Goal: Navigation & Orientation: Understand site structure

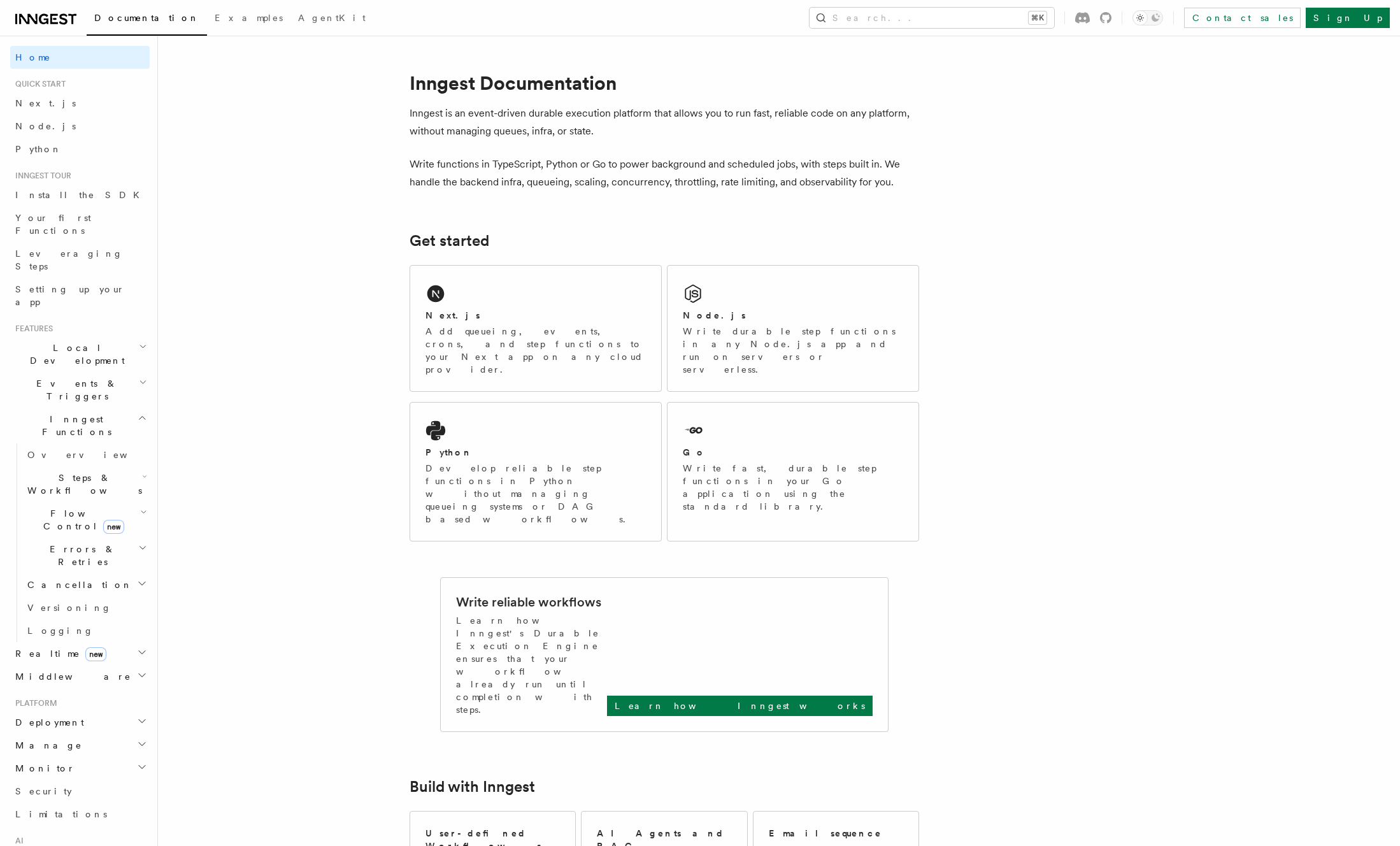
click at [145, 578] on icon "button" at bounding box center [142, 583] width 10 height 10
click at [144, 543] on icon "button" at bounding box center [143, 548] width 9 height 10
click at [142, 507] on icon "button" at bounding box center [143, 512] width 7 height 10
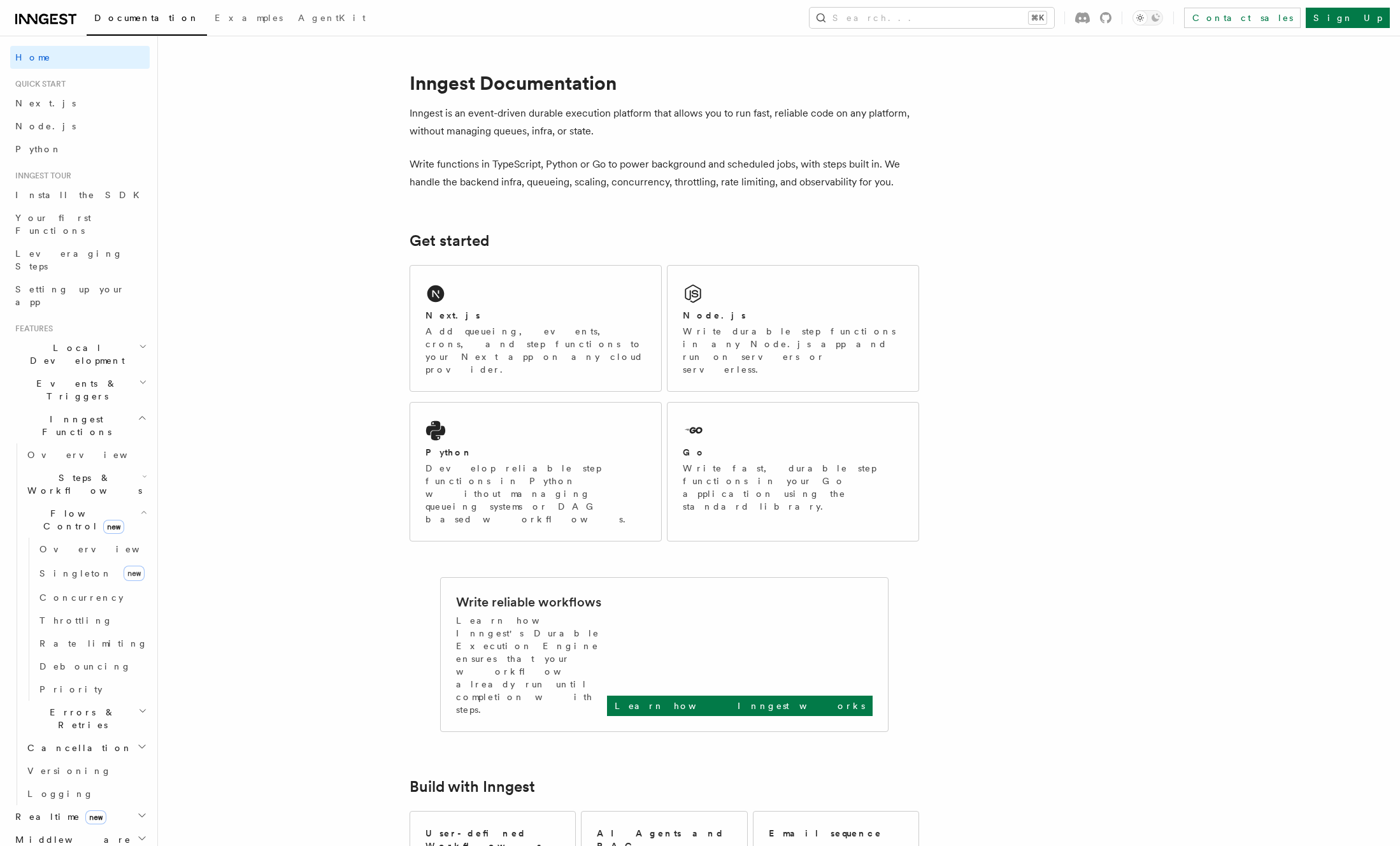
click at [140, 507] on icon "button" at bounding box center [143, 512] width 7 height 10
click at [142, 472] on icon "button" at bounding box center [144, 477] width 5 height 10
click at [145, 674] on icon "button" at bounding box center [142, 676] width 6 height 4
click at [146, 648] on icon "button" at bounding box center [142, 653] width 10 height 10
